Goal: Navigation & Orientation: Find specific page/section

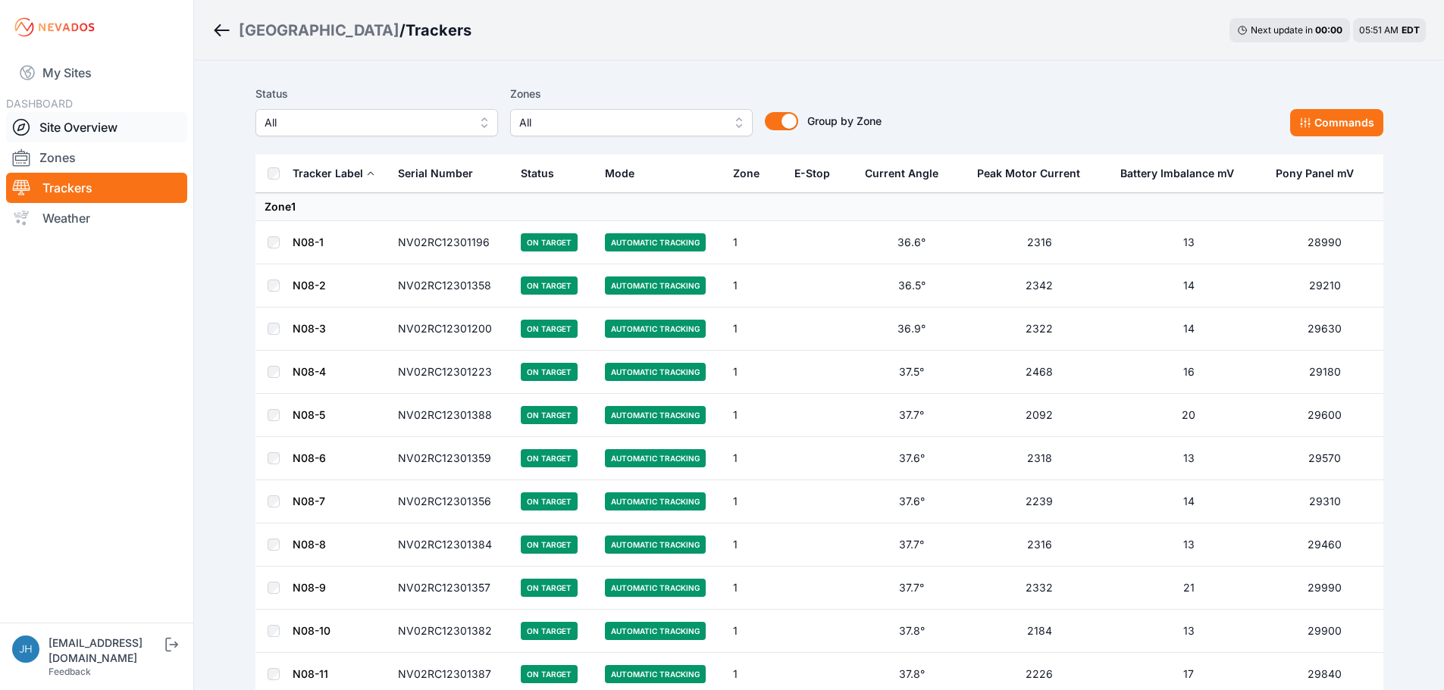
click at [70, 125] on link "Site Overview" at bounding box center [96, 127] width 181 height 30
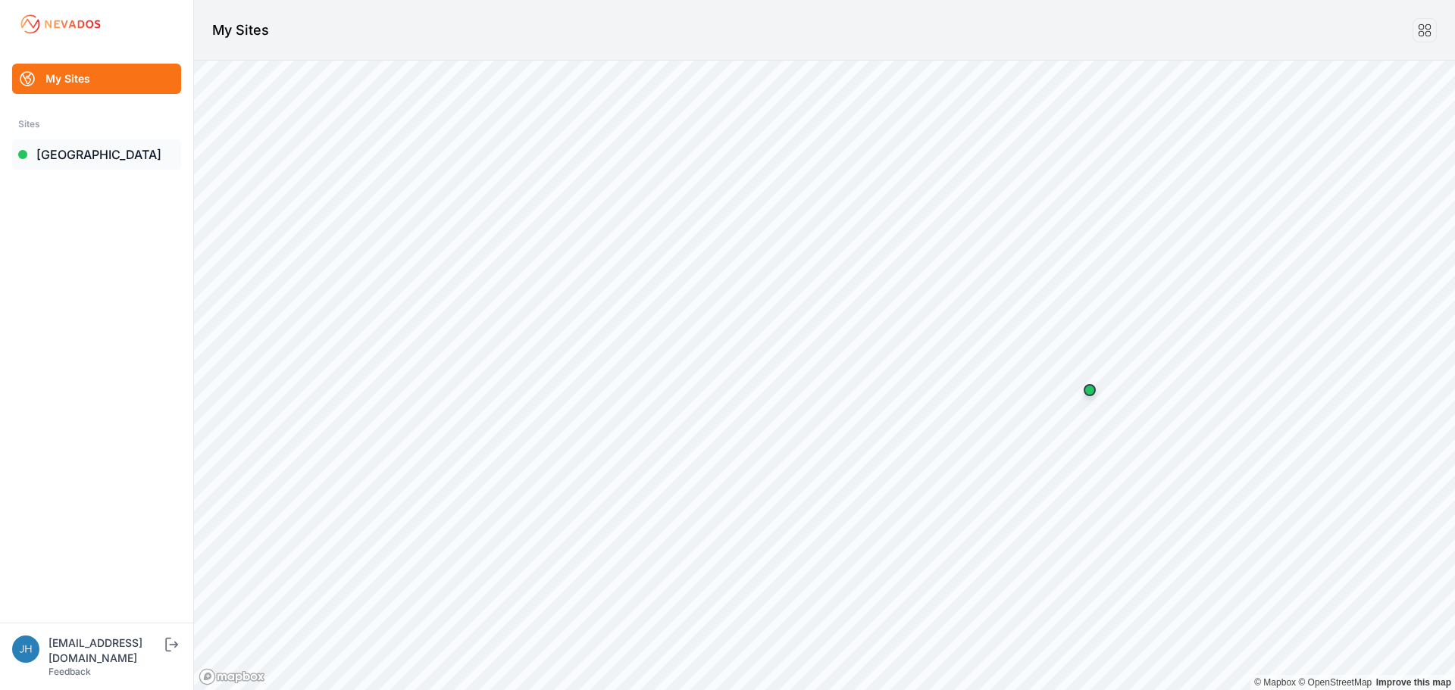
click at [80, 154] on link "[GEOGRAPHIC_DATA]" at bounding box center [96, 154] width 169 height 30
click at [77, 154] on link "[GEOGRAPHIC_DATA]" at bounding box center [96, 154] width 169 height 30
click at [75, 153] on link "[GEOGRAPHIC_DATA]" at bounding box center [96, 154] width 169 height 30
